Goal: Task Accomplishment & Management: Use online tool/utility

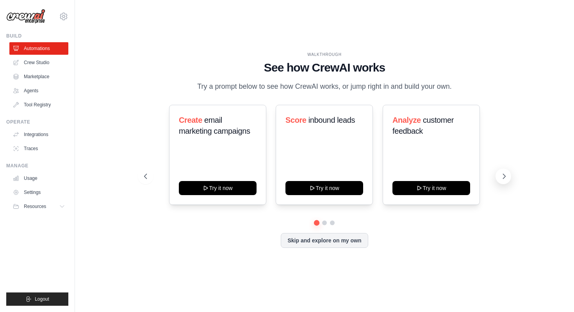
click at [504, 176] on icon at bounding box center [504, 176] width 8 height 8
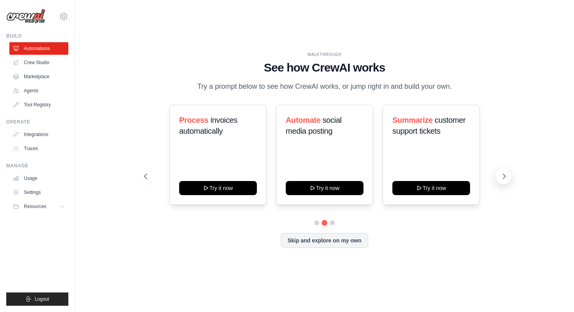
click at [504, 176] on icon at bounding box center [504, 176] width 8 height 8
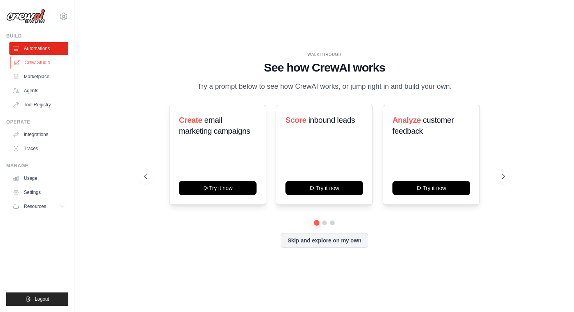
click at [42, 68] on link "Crew Studio" at bounding box center [39, 62] width 59 height 12
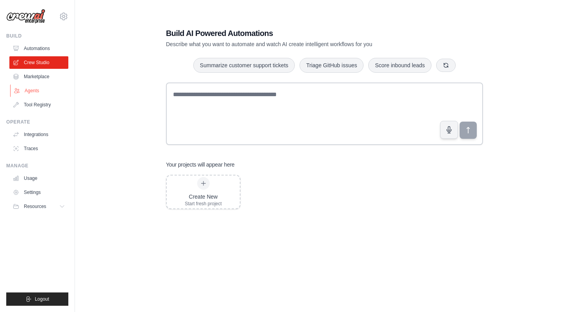
click at [36, 90] on link "Agents" at bounding box center [39, 90] width 59 height 12
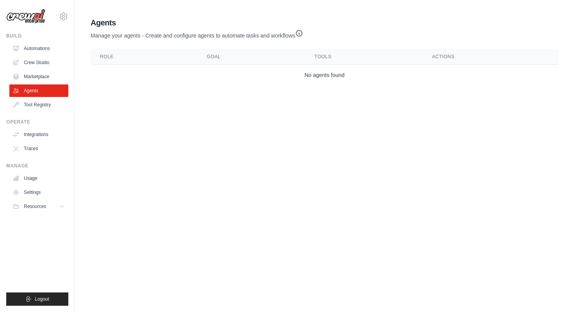
click at [301, 34] on icon "button" at bounding box center [299, 33] width 8 height 8
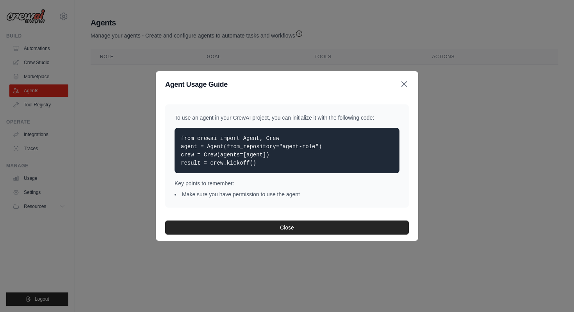
click at [405, 85] on icon "button" at bounding box center [404, 84] width 5 height 5
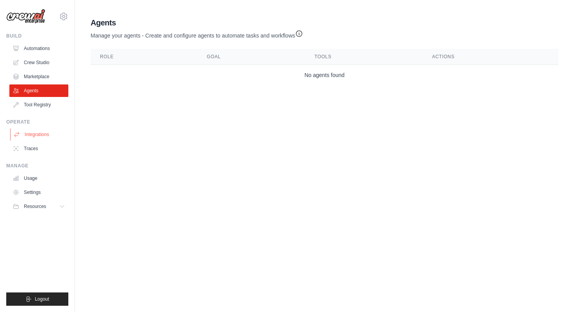
click at [43, 136] on link "Integrations" at bounding box center [39, 134] width 59 height 12
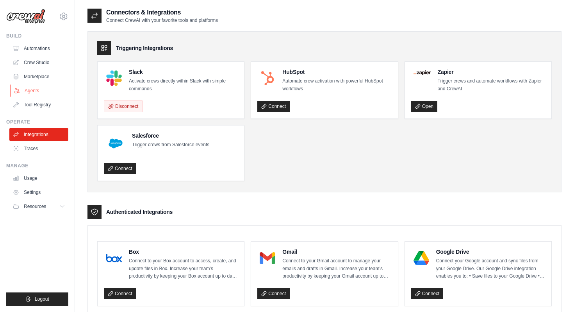
click at [39, 92] on link "Agents" at bounding box center [39, 90] width 59 height 12
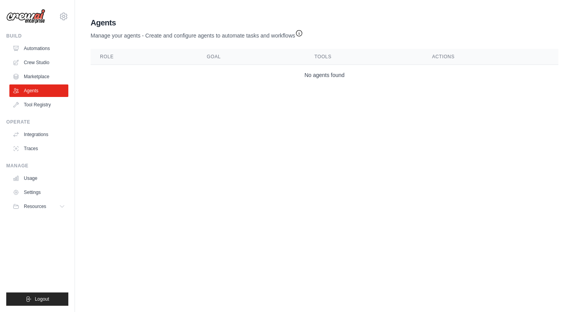
click at [299, 34] on icon "button" at bounding box center [299, 33] width 8 height 8
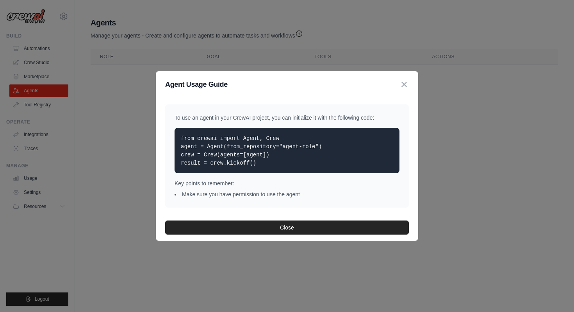
drag, startPoint x: 265, startPoint y: 167, endPoint x: 169, endPoint y: 131, distance: 102.7
click at [169, 131] on div "To use an agent in your CrewAI project, you can initialize it with the followin…" at bounding box center [287, 155] width 244 height 103
copy code "from crewai import Agent, Crew agent = Agent(from_repository="agent-role") crew…"
click at [306, 157] on p "from crewai import Agent, Crew agent = Agent(from_repository="agent-role") crew…" at bounding box center [287, 150] width 212 height 33
drag, startPoint x: 282, startPoint y: 166, endPoint x: 156, endPoint y: 133, distance: 129.8
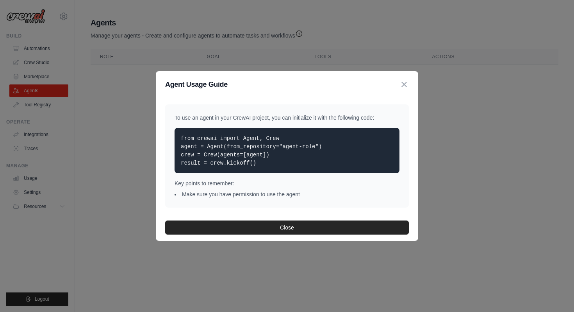
click at [156, 133] on div "To use an agent in your CrewAI project, you can initialize it with the followin…" at bounding box center [287, 156] width 262 height 116
copy code "from crewai import Agent, Crew agent = Agent(from_repository="agent-role") crew…"
click at [407, 84] on icon "button" at bounding box center [403, 83] width 9 height 9
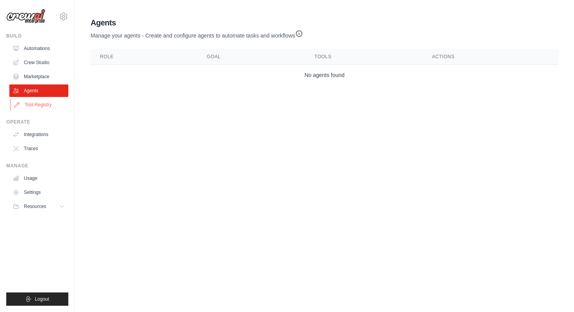
click at [34, 103] on link "Tool Registry" at bounding box center [39, 104] width 59 height 12
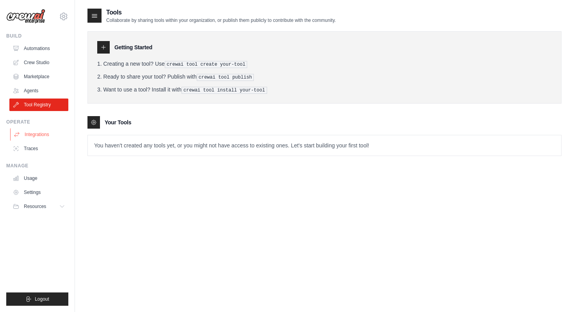
click at [43, 137] on link "Integrations" at bounding box center [39, 134] width 59 height 12
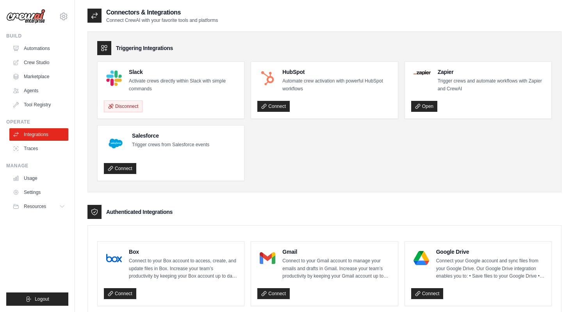
click at [39, 148] on link "Traces" at bounding box center [38, 148] width 59 height 12
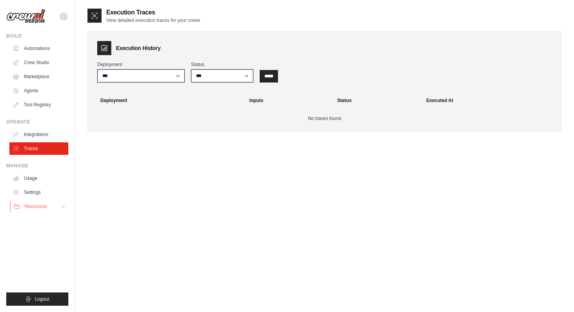
click at [42, 205] on span "Resources" at bounding box center [36, 206] width 22 height 6
click at [34, 49] on link "Automations" at bounding box center [39, 48] width 59 height 12
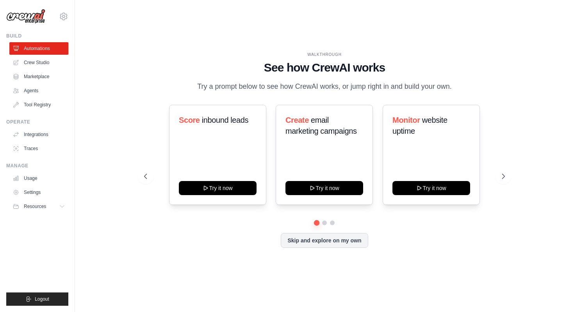
click at [37, 63] on link "Crew Studio" at bounding box center [38, 62] width 59 height 12
click at [64, 16] on icon at bounding box center [63, 16] width 9 height 9
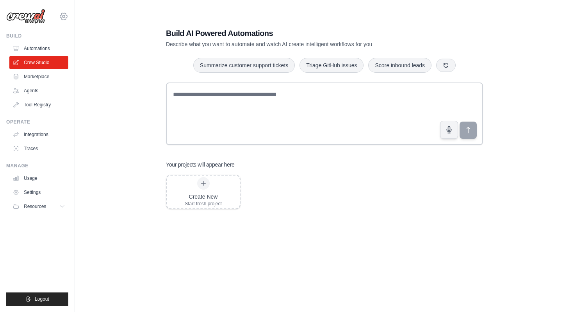
click at [67, 16] on icon at bounding box center [63, 16] width 9 height 9
click at [54, 53] on link "Settings" at bounding box center [63, 53] width 69 height 14
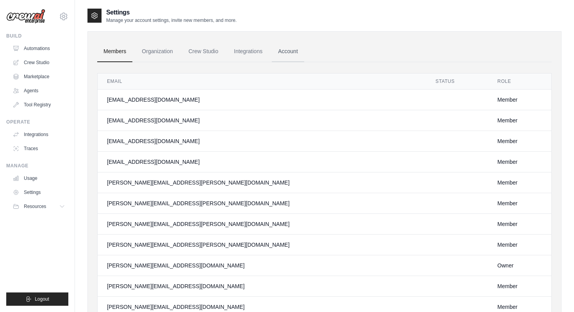
click at [292, 52] on link "Account" at bounding box center [288, 51] width 32 height 21
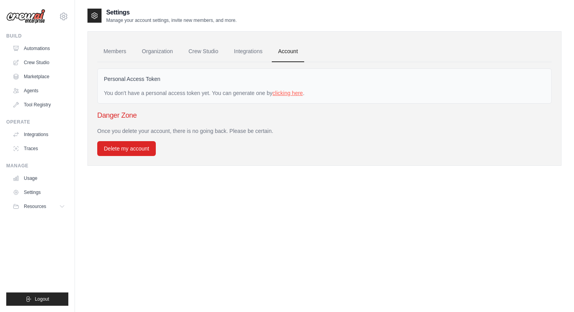
click at [287, 93] on link "clicking here" at bounding box center [288, 93] width 30 height 6
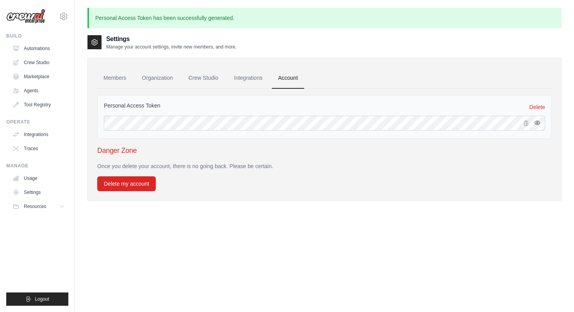
click at [538, 123] on icon "button" at bounding box center [537, 122] width 6 height 6
click at [213, 79] on link "Crew Studio" at bounding box center [203, 78] width 42 height 21
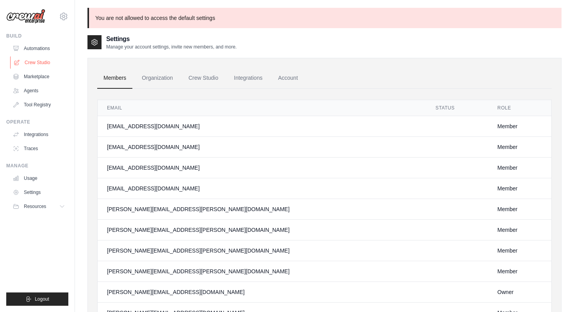
click at [39, 59] on link "Crew Studio" at bounding box center [39, 62] width 59 height 12
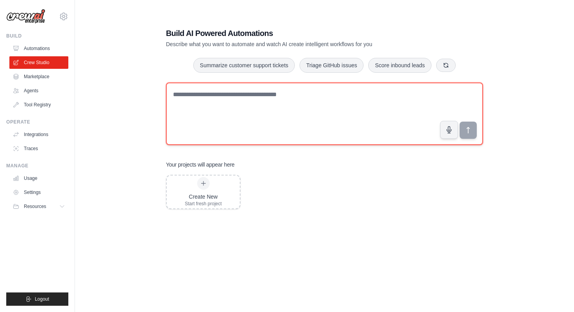
click at [264, 107] on textarea at bounding box center [324, 113] width 317 height 62
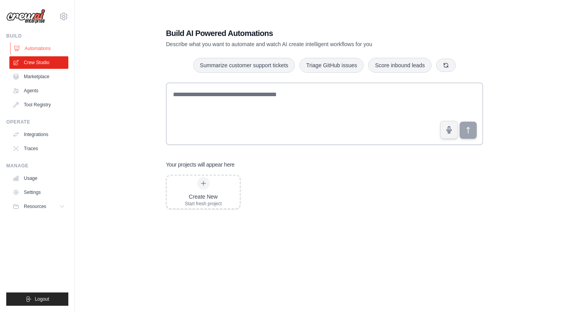
click at [45, 47] on link "Automations" at bounding box center [39, 48] width 59 height 12
click at [45, 88] on link "Agents" at bounding box center [39, 90] width 59 height 12
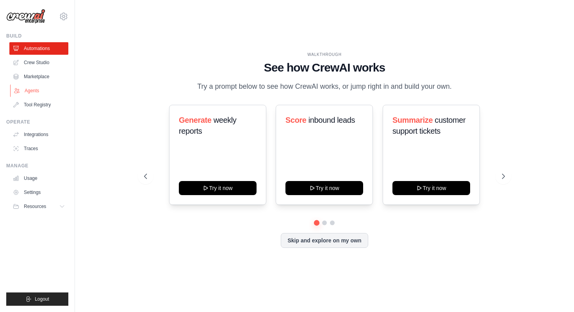
click at [43, 91] on link "Agents" at bounding box center [39, 90] width 59 height 12
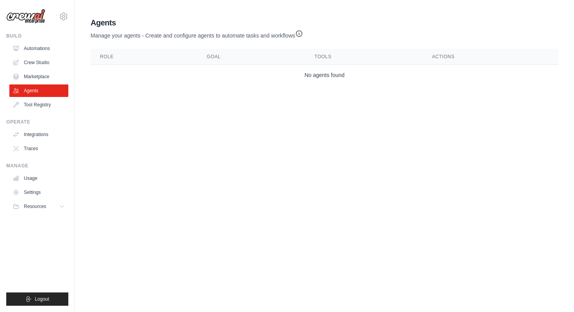
click at [322, 79] on td "No agents found" at bounding box center [325, 75] width 468 height 21
click at [331, 93] on main "Agent Usage Guide To use an agent in your CrewAI project, you can initialize it…" at bounding box center [324, 52] width 499 height 105
click at [303, 36] on icon "button" at bounding box center [299, 33] width 8 height 8
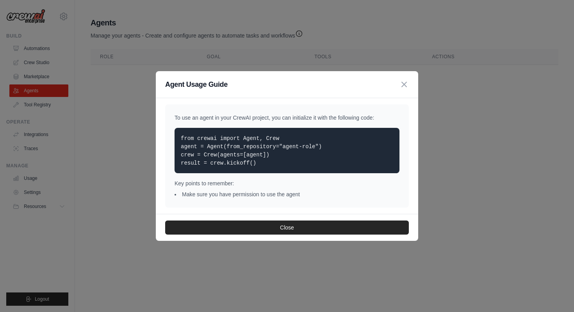
drag, startPoint x: 276, startPoint y: 164, endPoint x: 171, endPoint y: 133, distance: 109.2
click at [171, 133] on div "To use an agent in your CrewAI project, you can initialize it with the followin…" at bounding box center [287, 155] width 244 height 103
copy code "from crewai import Agent, Crew agent = Agent(from_repository="agent-role") crew…"
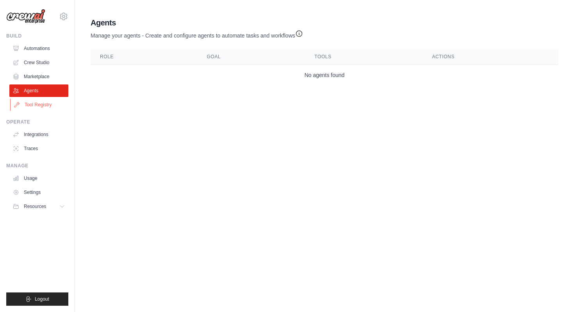
click at [32, 102] on link "Tool Registry" at bounding box center [39, 104] width 59 height 12
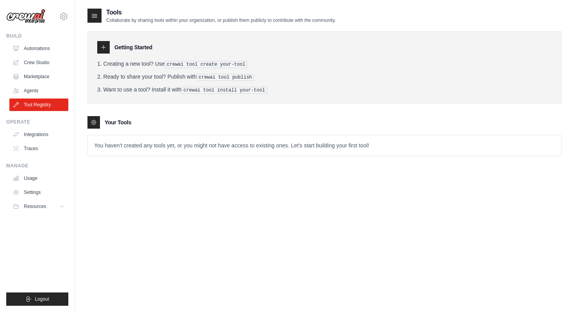
click at [35, 87] on link "Agents" at bounding box center [38, 90] width 59 height 12
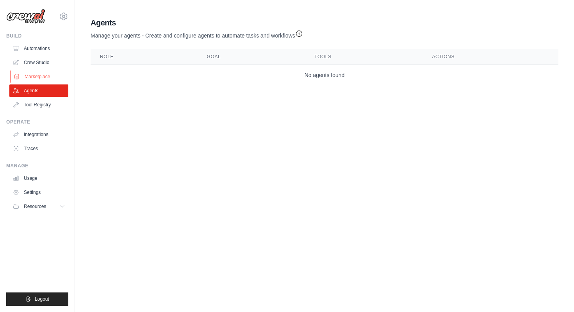
click at [37, 73] on link "Marketplace" at bounding box center [39, 76] width 59 height 12
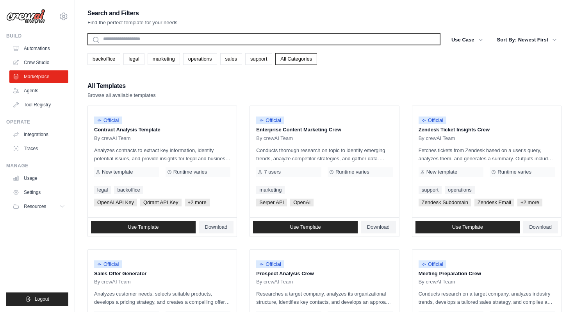
click at [210, 41] on input "text" at bounding box center [263, 39] width 353 height 12
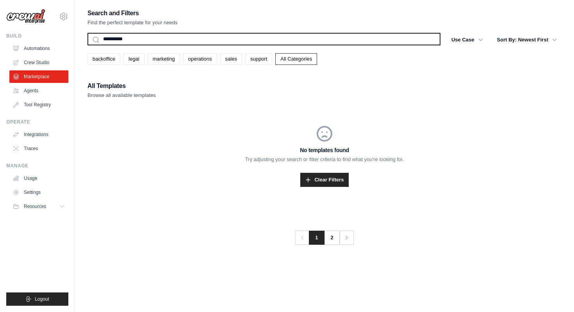
click at [87, 45] on button "Search" at bounding box center [87, 45] width 0 height 0
type input "*****"
click at [185, 36] on input "**********" at bounding box center [263, 39] width 353 height 12
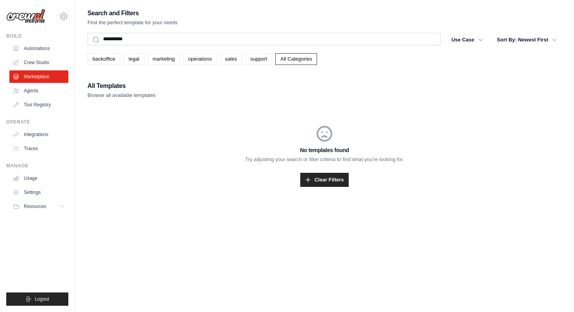
click at [38, 94] on link "Agents" at bounding box center [38, 90] width 59 height 12
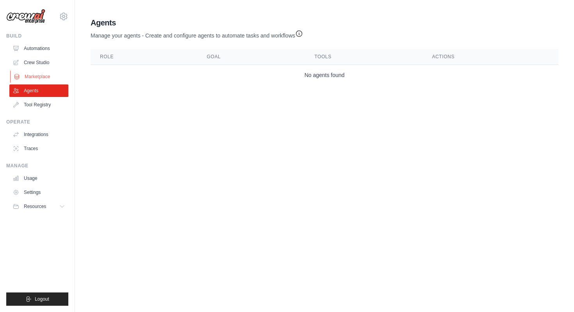
click at [47, 74] on link "Marketplace" at bounding box center [39, 76] width 59 height 12
click at [46, 60] on link "Crew Studio" at bounding box center [39, 62] width 59 height 12
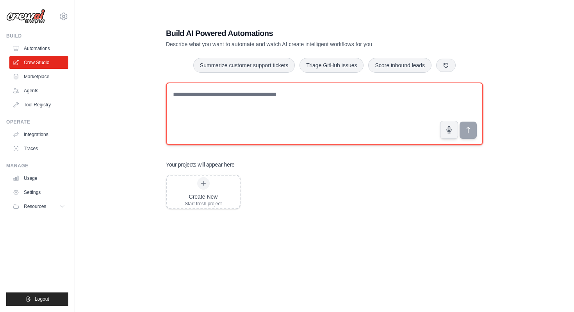
click at [268, 94] on textarea at bounding box center [324, 113] width 317 height 62
click at [340, 88] on textarea at bounding box center [324, 113] width 317 height 62
type textarea "**********"
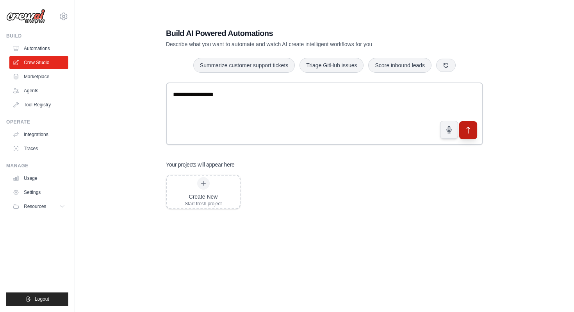
click at [471, 132] on icon "submit" at bounding box center [468, 130] width 8 height 8
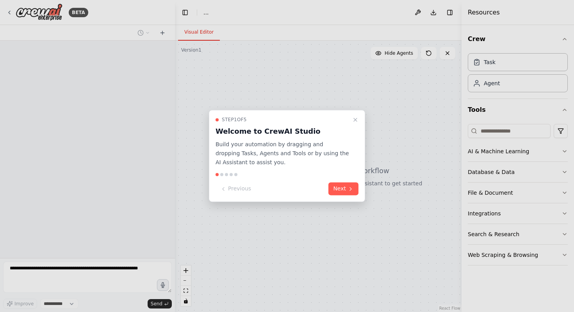
select select "****"
click at [342, 192] on button "Next" at bounding box center [343, 188] width 30 height 13
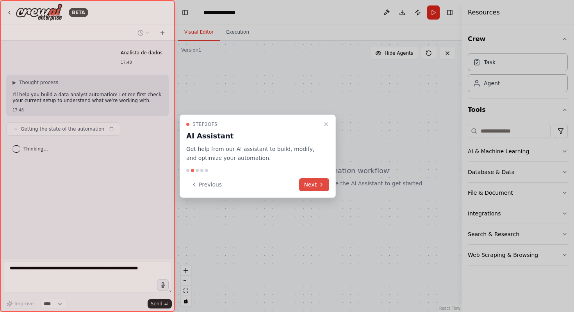
click at [314, 182] on button "Next" at bounding box center [314, 184] width 30 height 13
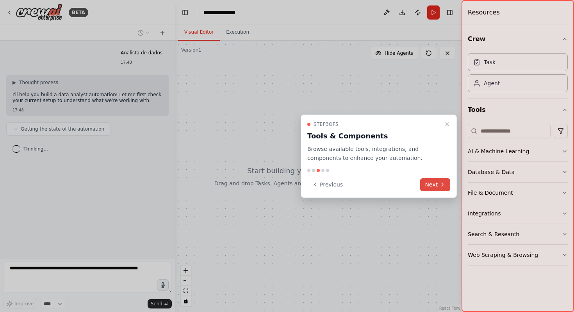
click at [440, 184] on icon at bounding box center [442, 184] width 6 height 6
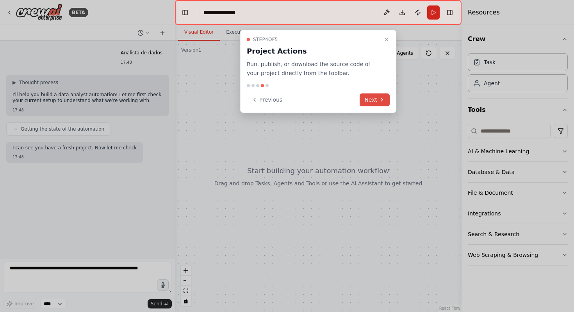
click at [373, 100] on button "Next" at bounding box center [375, 99] width 30 height 13
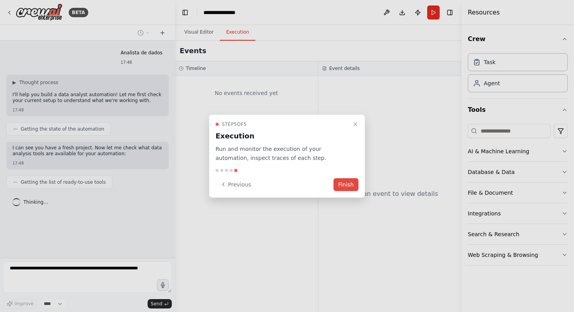
click at [344, 185] on button "Finish" at bounding box center [345, 184] width 25 height 13
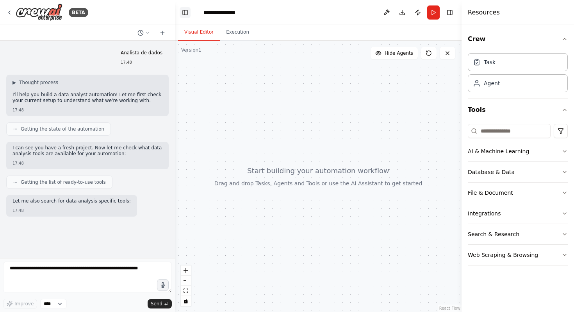
scroll to position [4, 0]
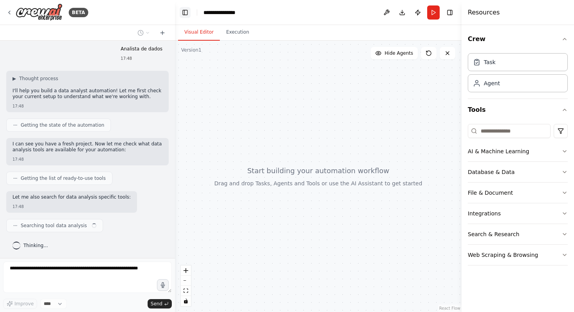
click at [186, 14] on button "Toggle Left Sidebar" at bounding box center [185, 12] width 11 height 11
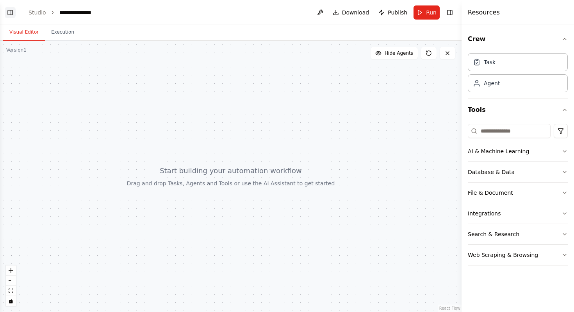
click at [10, 14] on button "Toggle Left Sidebar" at bounding box center [10, 12] width 11 height 11
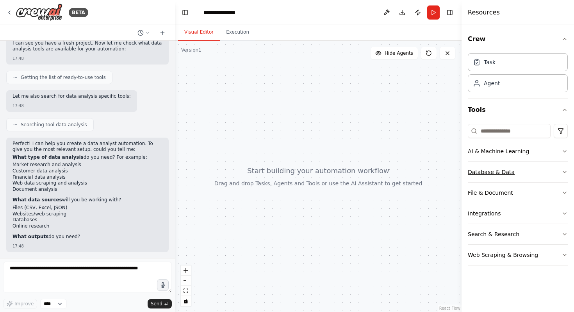
click at [508, 171] on div "Database & Data" at bounding box center [491, 172] width 47 height 8
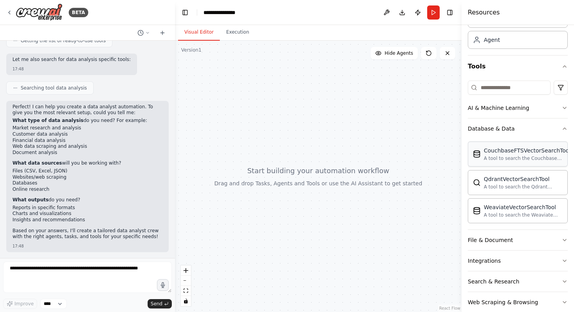
scroll to position [57, 0]
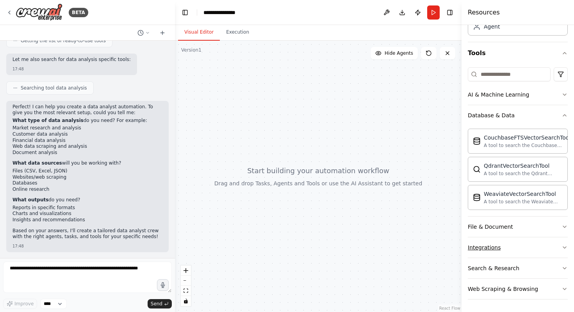
click at [500, 251] on button "Integrations" at bounding box center [518, 247] width 100 height 20
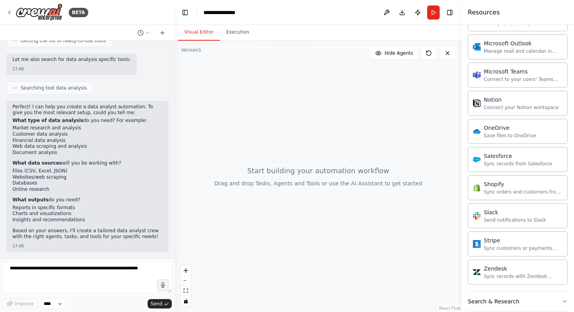
scroll to position [653, 0]
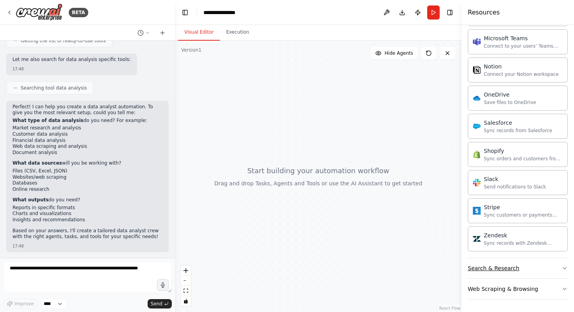
click at [495, 271] on div "Search & Research" at bounding box center [494, 268] width 52 height 8
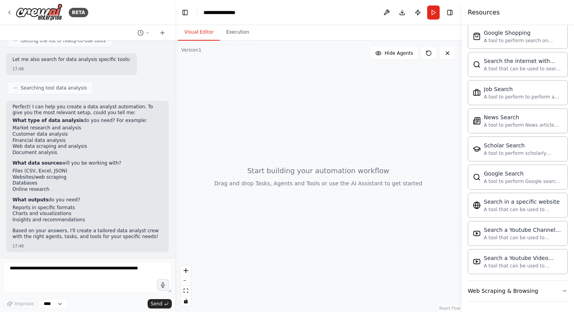
scroll to position [1053, 0]
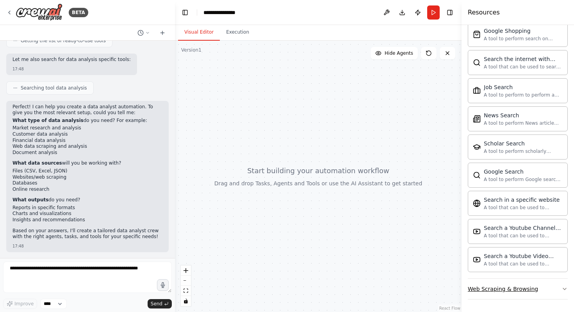
click at [491, 289] on div "Web Scraping & Browsing" at bounding box center [503, 289] width 70 height 8
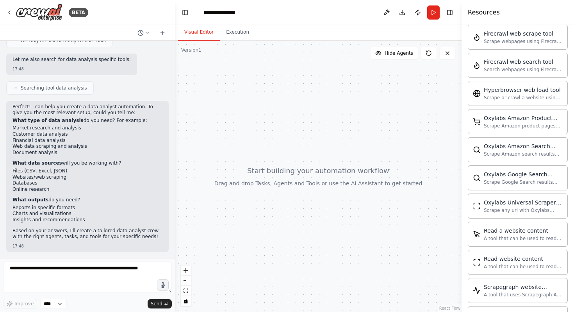
scroll to position [1481, 0]
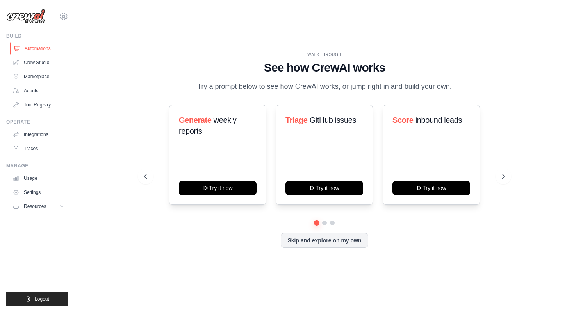
click at [35, 50] on link "Automations" at bounding box center [39, 48] width 59 height 12
click at [39, 91] on link "Agents" at bounding box center [39, 90] width 59 height 12
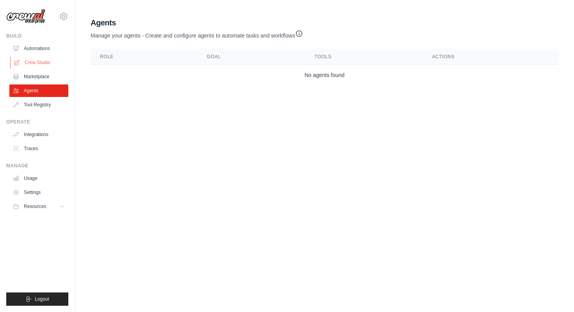
click at [34, 62] on link "Crew Studio" at bounding box center [39, 62] width 59 height 12
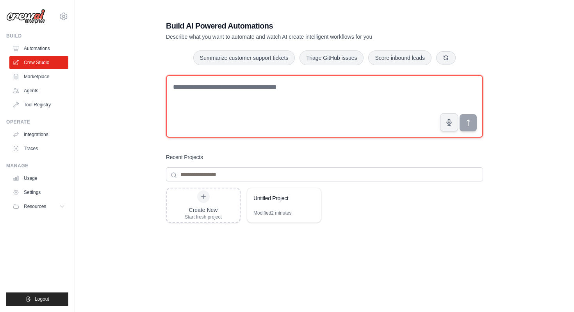
click at [246, 93] on textarea at bounding box center [324, 106] width 317 height 62
type textarea "**********"
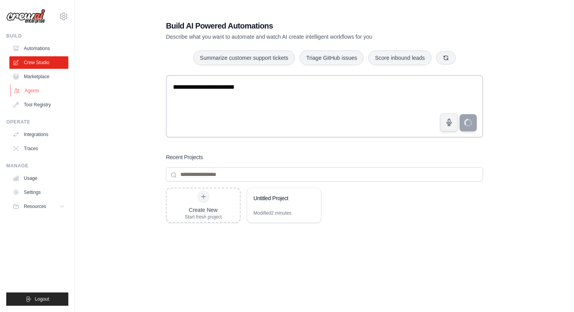
click at [30, 87] on link "Agents" at bounding box center [39, 90] width 59 height 12
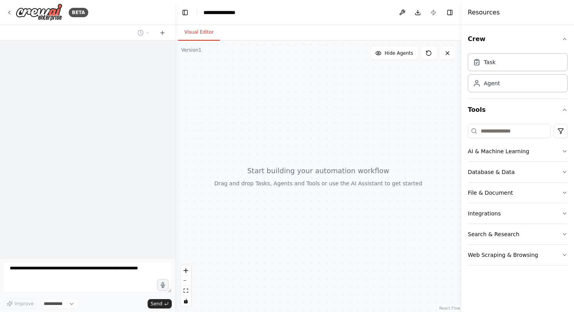
select select "****"
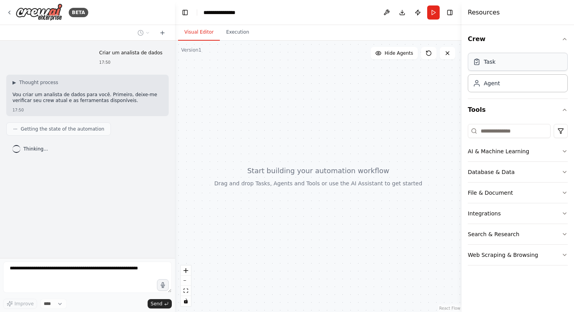
click at [516, 69] on div "Task" at bounding box center [518, 62] width 100 height 18
click at [504, 86] on div "Agent" at bounding box center [518, 83] width 100 height 18
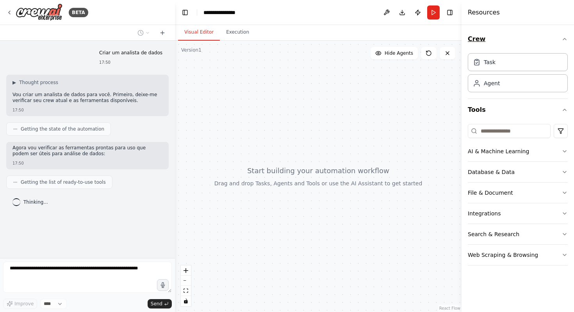
click at [488, 38] on button "Crew" at bounding box center [518, 39] width 100 height 22
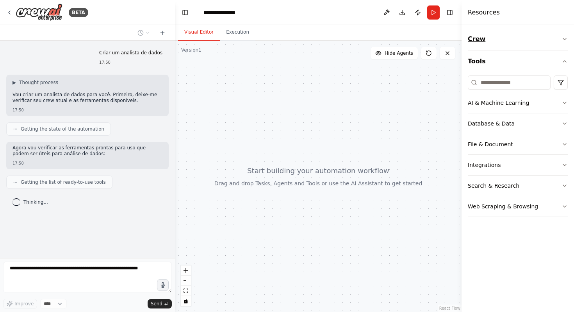
click at [488, 38] on button "Crew" at bounding box center [518, 39] width 100 height 22
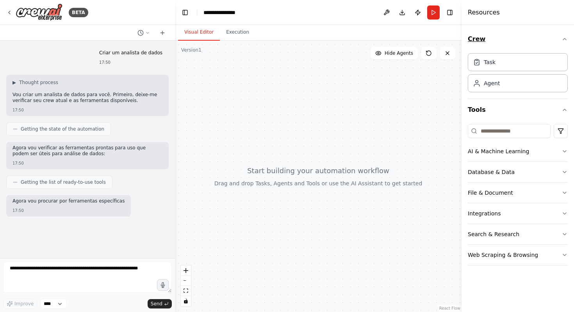
click at [488, 38] on button "Crew" at bounding box center [518, 39] width 100 height 22
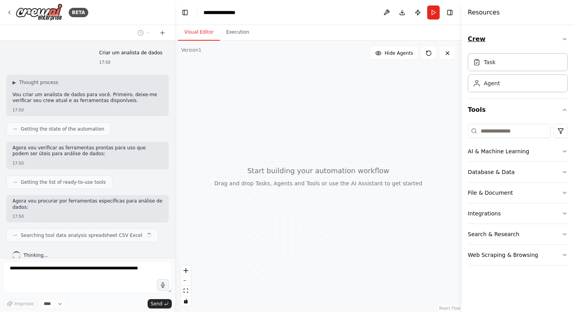
scroll to position [10, 0]
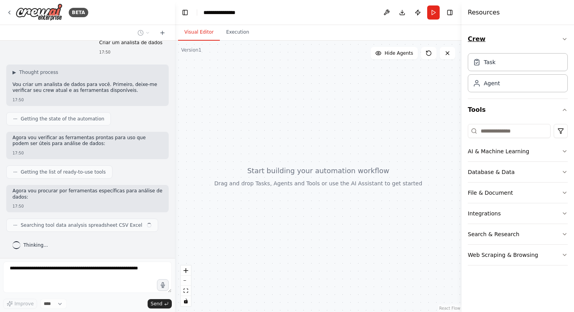
click at [488, 38] on button "Crew" at bounding box center [518, 39] width 100 height 22
click at [485, 117] on button "Tools" at bounding box center [518, 110] width 100 height 22
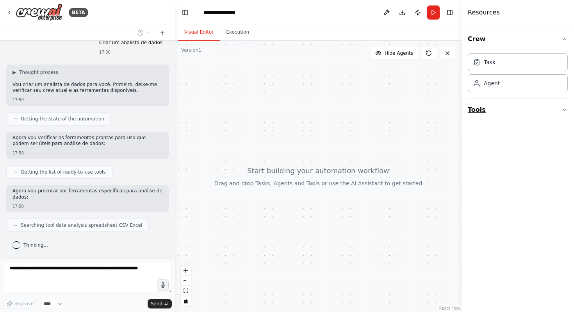
click at [488, 107] on button "Tools" at bounding box center [518, 110] width 100 height 22
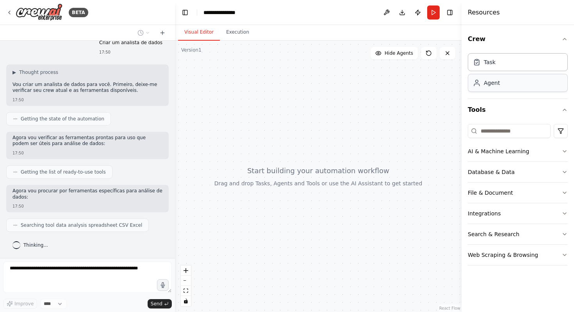
click at [497, 82] on div "Agent" at bounding box center [492, 83] width 16 height 8
click at [506, 147] on div "AI & Machine Learning" at bounding box center [498, 151] width 61 height 8
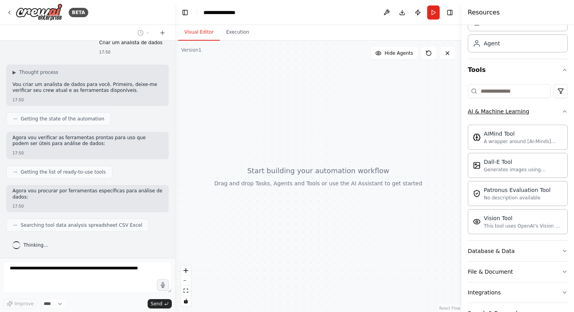
scroll to position [44, 0]
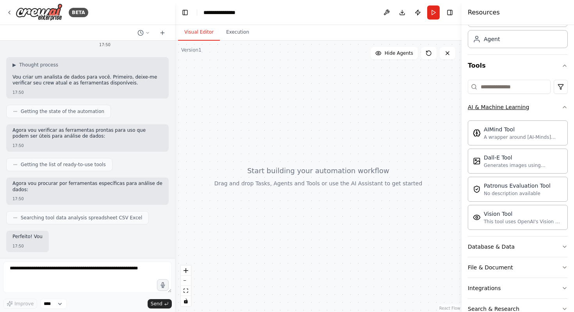
click at [509, 107] on div "AI & Machine Learning" at bounding box center [498, 107] width 61 height 8
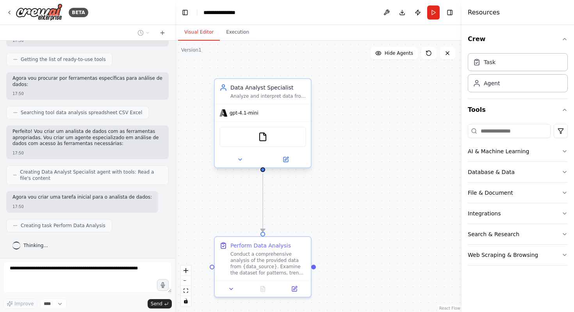
scroll to position [170, 0]
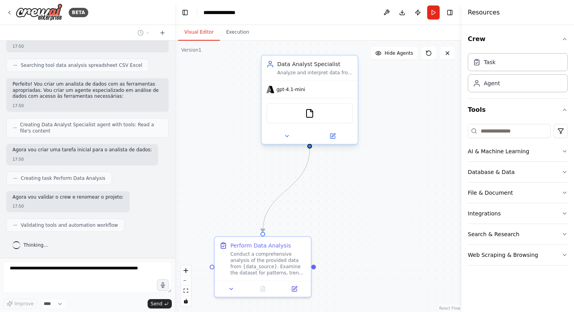
drag, startPoint x: 256, startPoint y: 110, endPoint x: 301, endPoint y: 86, distance: 50.7
click at [301, 86] on div "gpt-4.1-mini" at bounding box center [285, 90] width 39 height 8
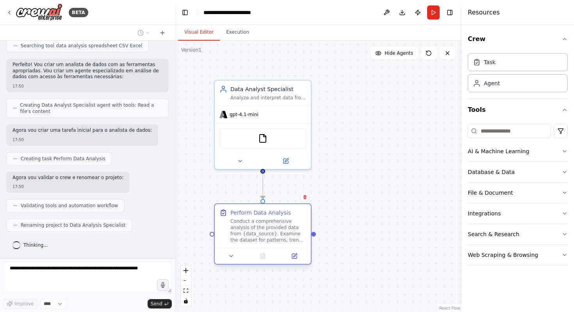
drag, startPoint x: 265, startPoint y: 263, endPoint x: 264, endPoint y: 228, distance: 34.8
click at [264, 228] on div "Conduct a comprehensive analysis of the provided data from {data_source}. Exami…" at bounding box center [268, 230] width 76 height 25
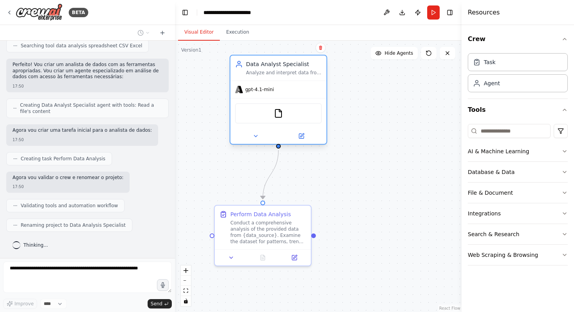
drag, startPoint x: 278, startPoint y: 144, endPoint x: 295, endPoint y: 119, distance: 31.2
click at [295, 119] on div "FileReadTool" at bounding box center [278, 113] width 87 height 20
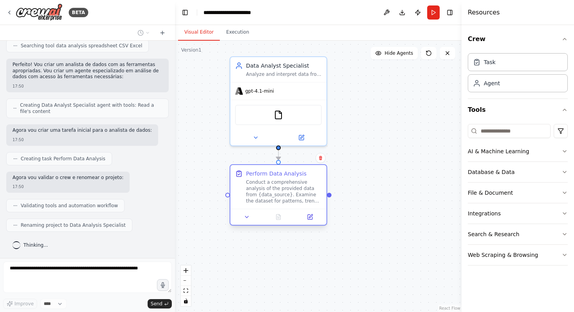
drag, startPoint x: 271, startPoint y: 247, endPoint x: 289, endPoint y: 205, distance: 45.8
click at [289, 205] on div "Perform Data Analysis Conduct a comprehensive analysis of the provided data fro…" at bounding box center [278, 187] width 96 height 44
click at [383, 169] on div ".deletable-edge-delete-btn { width: 20px; height: 20px; border: 0px solid #ffff…" at bounding box center [318, 176] width 287 height 271
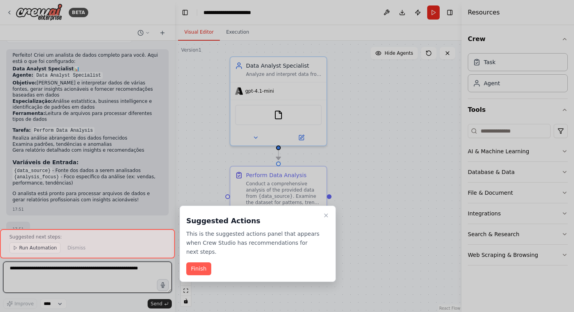
scroll to position [384, 0]
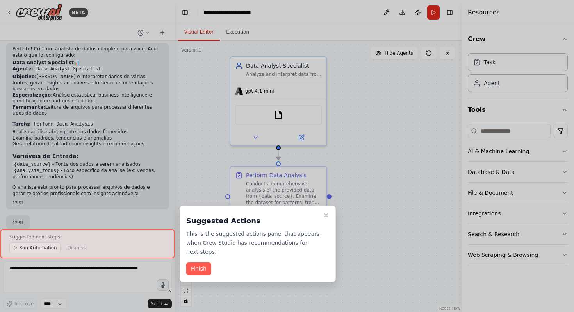
click at [34, 250] on div at bounding box center [87, 243] width 175 height 29
click at [194, 266] on button "Finish" at bounding box center [198, 268] width 25 height 13
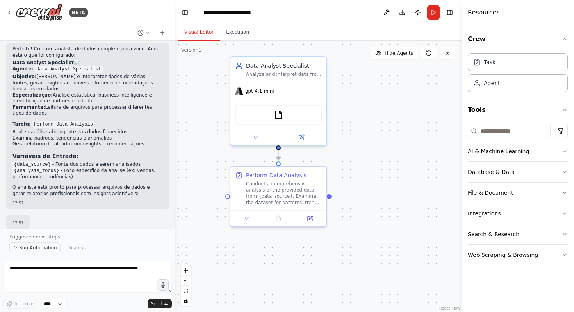
click at [30, 250] on span "Run Automation" at bounding box center [38, 247] width 38 height 6
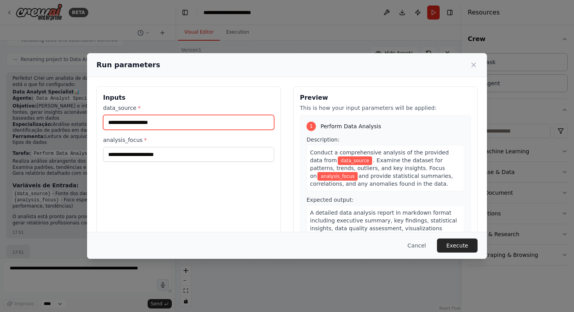
click at [160, 123] on input "data_source *" at bounding box center [188, 122] width 171 height 15
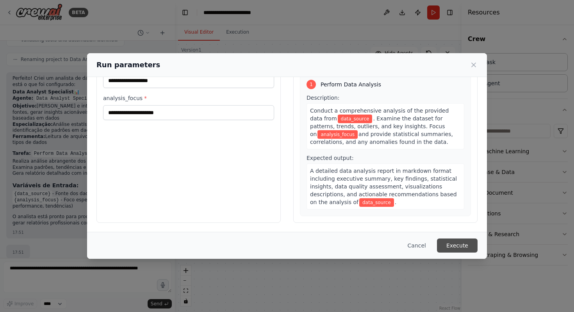
click at [461, 249] on button "Execute" at bounding box center [457, 245] width 41 height 14
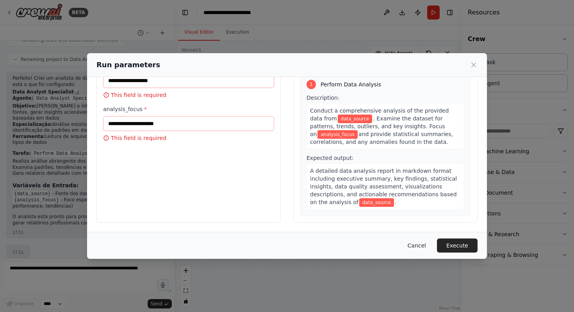
click at [423, 248] on button "Cancel" at bounding box center [416, 245] width 31 height 14
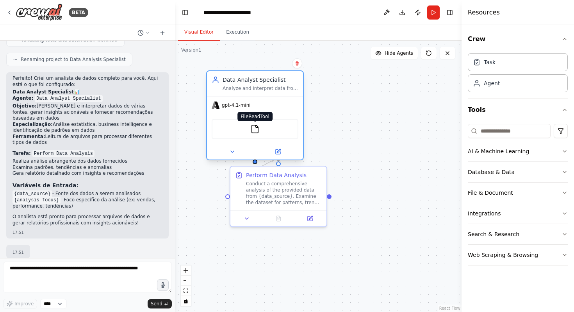
drag, startPoint x: 277, startPoint y: 111, endPoint x: 258, endPoint y: 124, distance: 23.1
click at [258, 124] on img at bounding box center [254, 128] width 9 height 9
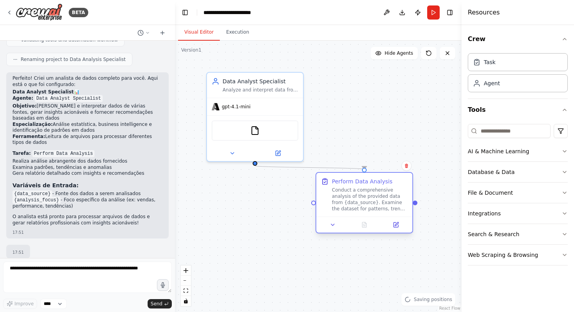
drag, startPoint x: 270, startPoint y: 185, endPoint x: 359, endPoint y: 194, distance: 89.0
click at [359, 194] on div "Conduct a comprehensive analysis of the provided data from {data_source}. Exami…" at bounding box center [370, 199] width 76 height 25
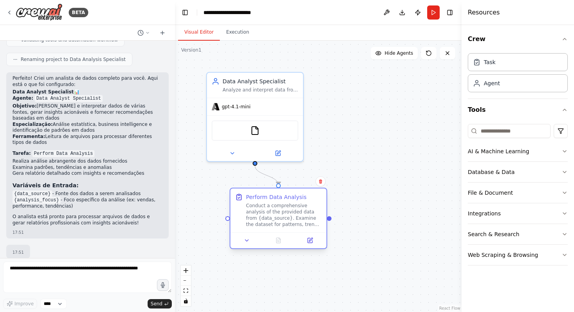
drag, startPoint x: 359, startPoint y: 194, endPoint x: 271, endPoint y: 209, distance: 89.5
click at [271, 209] on div "Conduct a comprehensive analysis of the provided data from {data_source}. Exami…" at bounding box center [284, 214] width 76 height 25
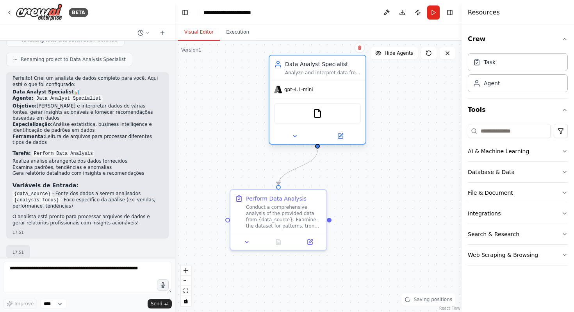
drag, startPoint x: 276, startPoint y: 130, endPoint x: 340, endPoint y: 117, distance: 65.4
click at [340, 117] on div "FileReadTool" at bounding box center [317, 113] width 87 height 20
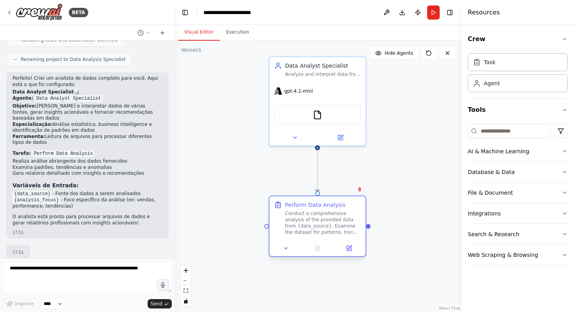
drag, startPoint x: 284, startPoint y: 213, endPoint x: 327, endPoint y: 220, distance: 43.6
click at [327, 220] on div "Conduct a comprehensive analysis of the provided data from {data_source}. Exami…" at bounding box center [323, 222] width 76 height 25
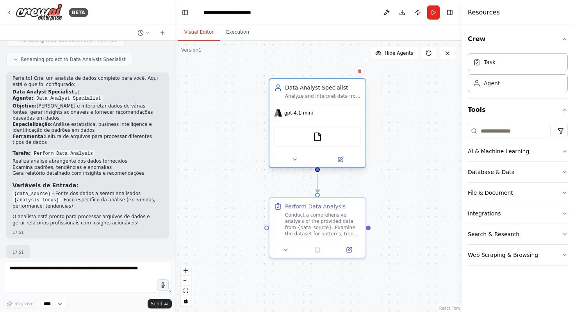
drag, startPoint x: 333, startPoint y: 91, endPoint x: 332, endPoint y: 117, distance: 25.4
click at [332, 117] on div "gpt-4.1-mini" at bounding box center [317, 112] width 96 height 17
click at [435, 11] on button "Run" at bounding box center [433, 12] width 12 height 14
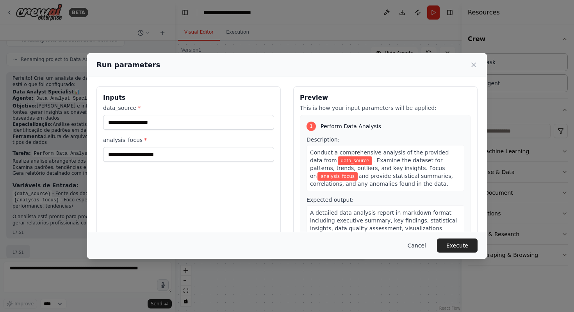
click at [420, 248] on button "Cancel" at bounding box center [416, 245] width 31 height 14
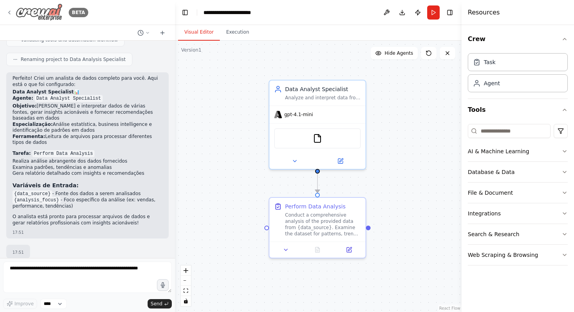
click at [27, 7] on img at bounding box center [39, 13] width 47 height 18
